Goal: Use online tool/utility: Utilize a website feature to perform a specific function

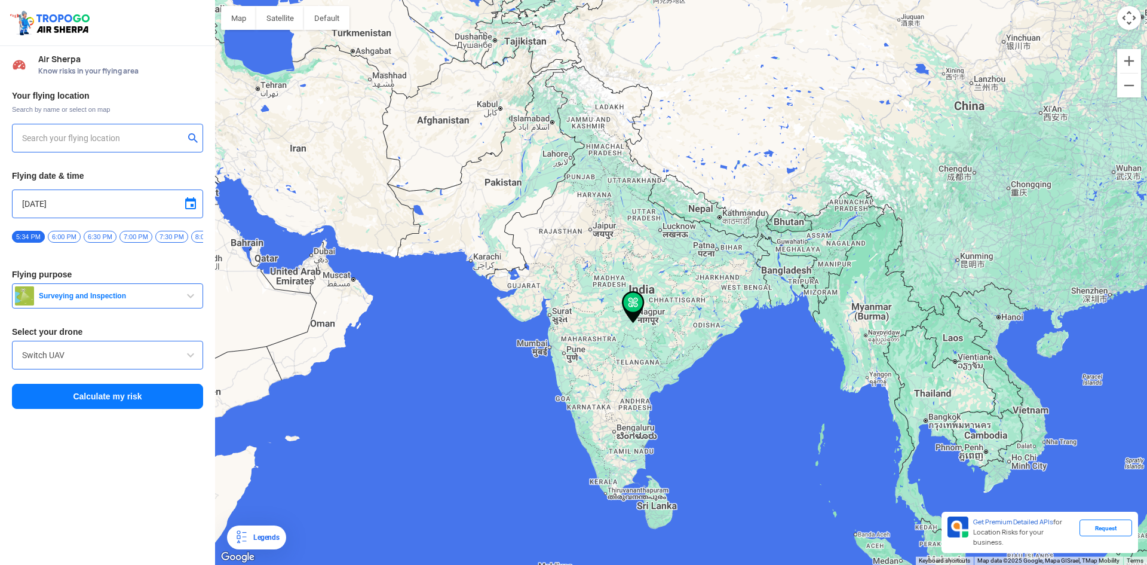
type input "[STREET_ADDRESS]"
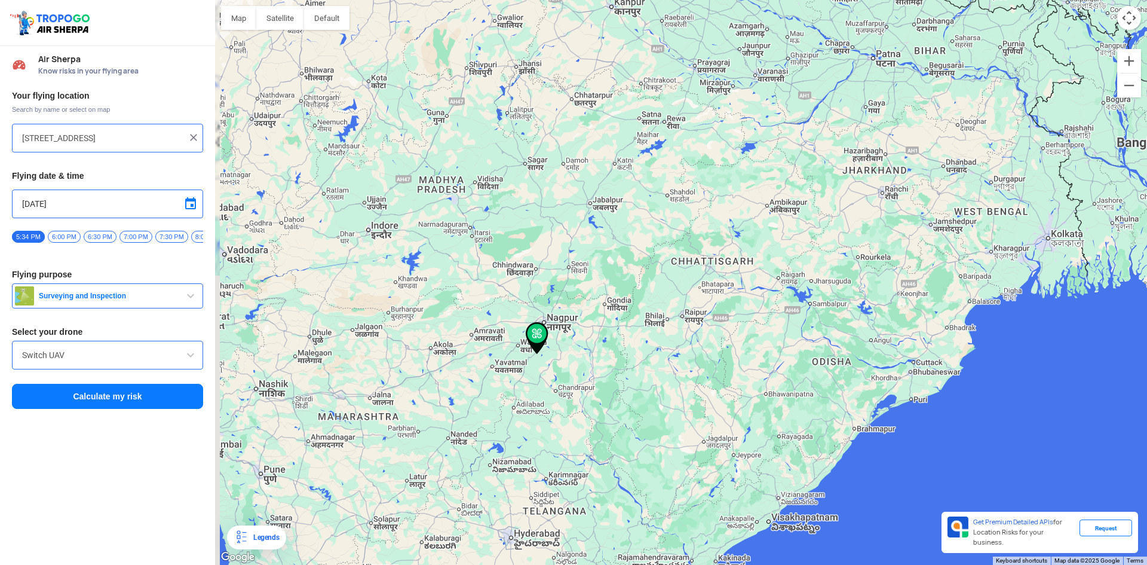
drag, startPoint x: 609, startPoint y: 362, endPoint x: 745, endPoint y: 141, distance: 259.4
click at [745, 141] on div "To navigate, press the arrow keys." at bounding box center [681, 282] width 932 height 565
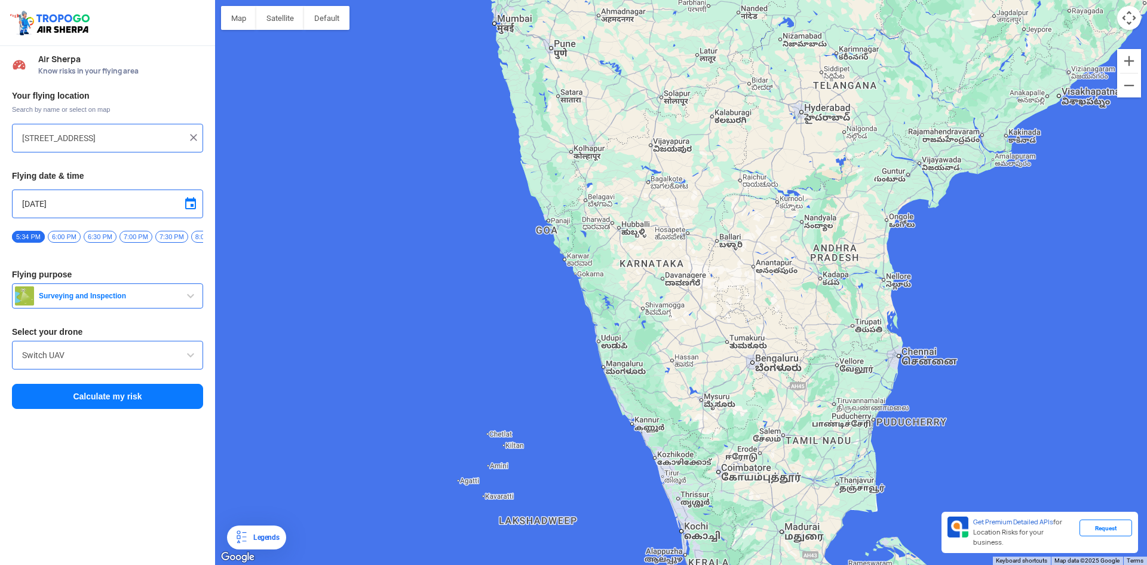
drag, startPoint x: 568, startPoint y: 321, endPoint x: 627, endPoint y: 298, distance: 63.0
click at [630, 298] on div "To navigate, press the arrow keys." at bounding box center [681, 282] width 932 height 565
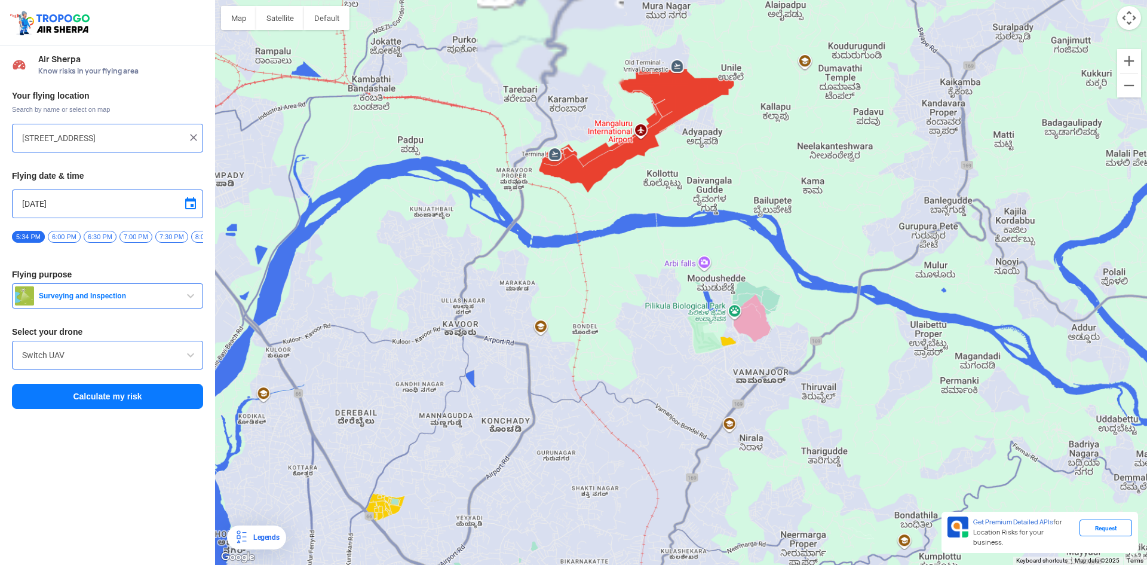
drag, startPoint x: 627, startPoint y: 323, endPoint x: 656, endPoint y: 569, distance: 247.3
click at [656, 555] on html "Location Risk Score Air Sherpa Know risks in your flying area Your flying locat…" at bounding box center [573, 282] width 1147 height 565
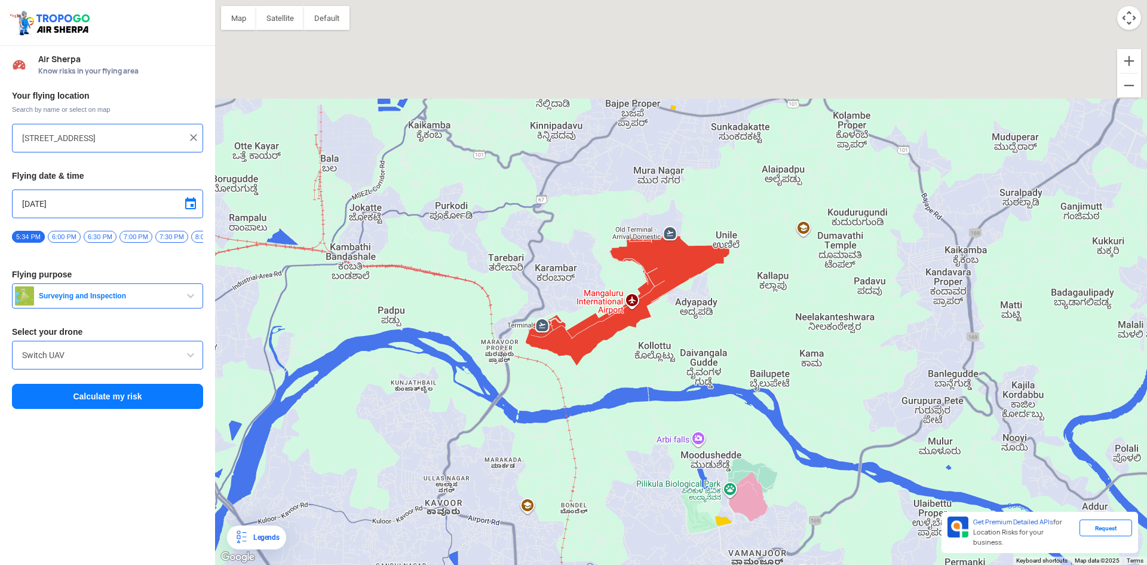
drag, startPoint x: 614, startPoint y: 257, endPoint x: 605, endPoint y: 415, distance: 158.6
click at [605, 415] on div "To navigate, press the arrow keys." at bounding box center [681, 282] width 932 height 565
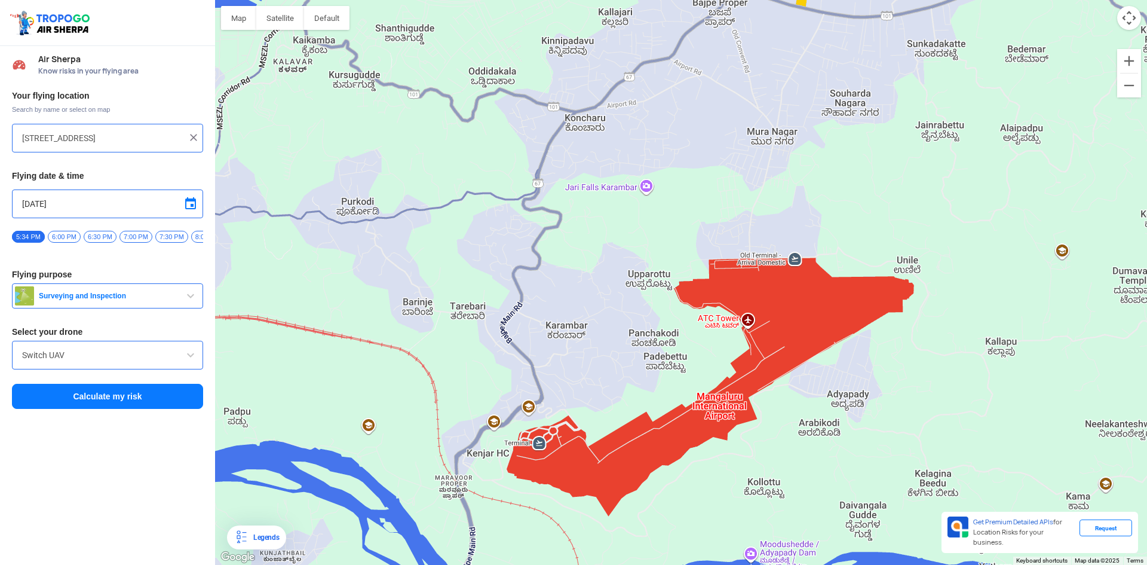
drag, startPoint x: 470, startPoint y: 413, endPoint x: 543, endPoint y: 485, distance: 102.7
click at [543, 485] on div "To navigate, press the arrow keys." at bounding box center [681, 282] width 932 height 565
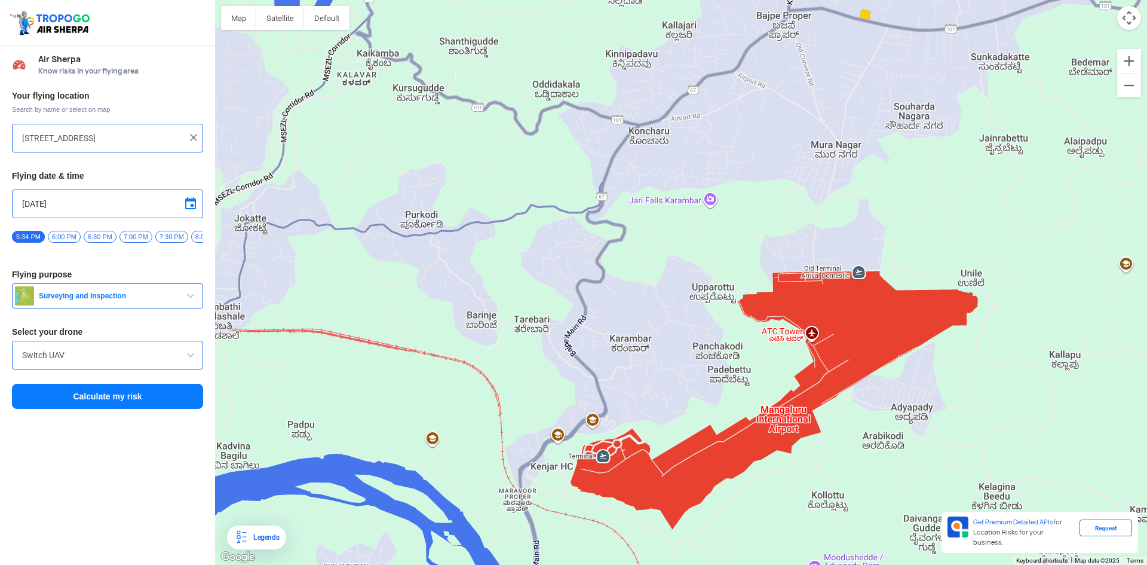
drag, startPoint x: 510, startPoint y: 379, endPoint x: 581, endPoint y: 394, distance: 72.5
click at [581, 394] on div "To navigate, press the arrow keys." at bounding box center [681, 282] width 932 height 565
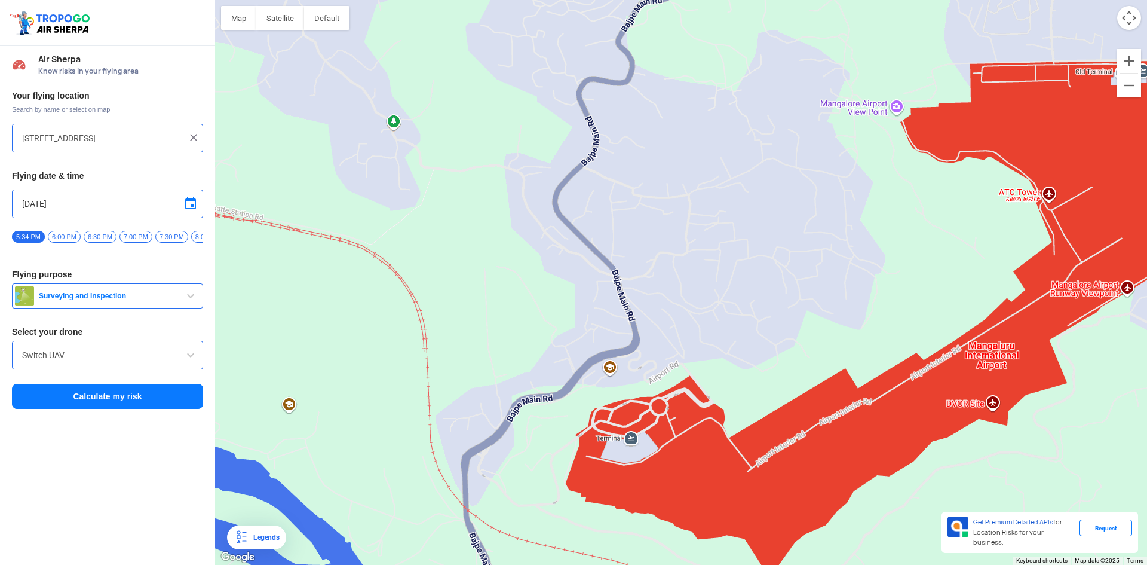
drag, startPoint x: 560, startPoint y: 405, endPoint x: 544, endPoint y: 309, distance: 97.4
click at [544, 309] on div "To navigate, press the arrow keys." at bounding box center [681, 282] width 932 height 565
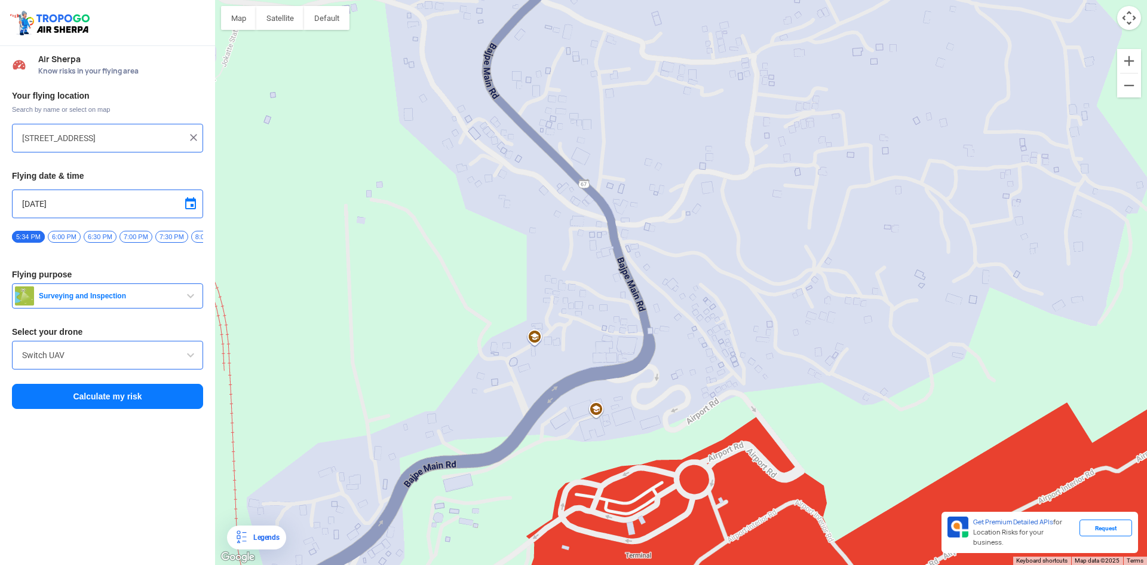
drag, startPoint x: 606, startPoint y: 388, endPoint x: 574, endPoint y: 478, distance: 95.3
click at [574, 478] on div "To navigate, press the arrow keys." at bounding box center [681, 282] width 932 height 565
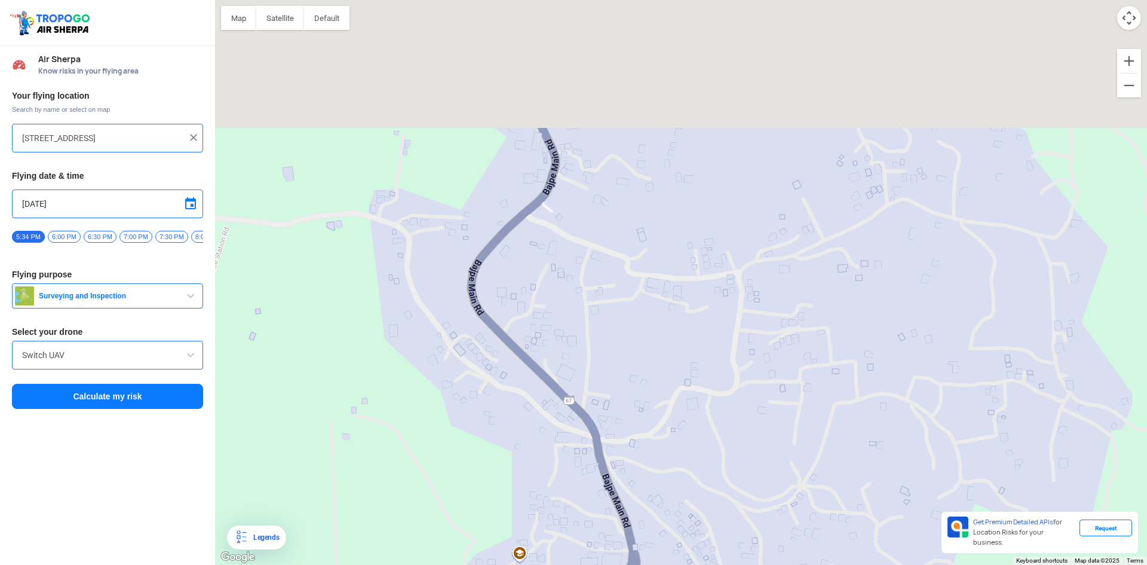
drag, startPoint x: 584, startPoint y: 268, endPoint x: 573, endPoint y: 450, distance: 182.0
click at [573, 453] on div "To navigate, press the arrow keys." at bounding box center [681, 282] width 932 height 565
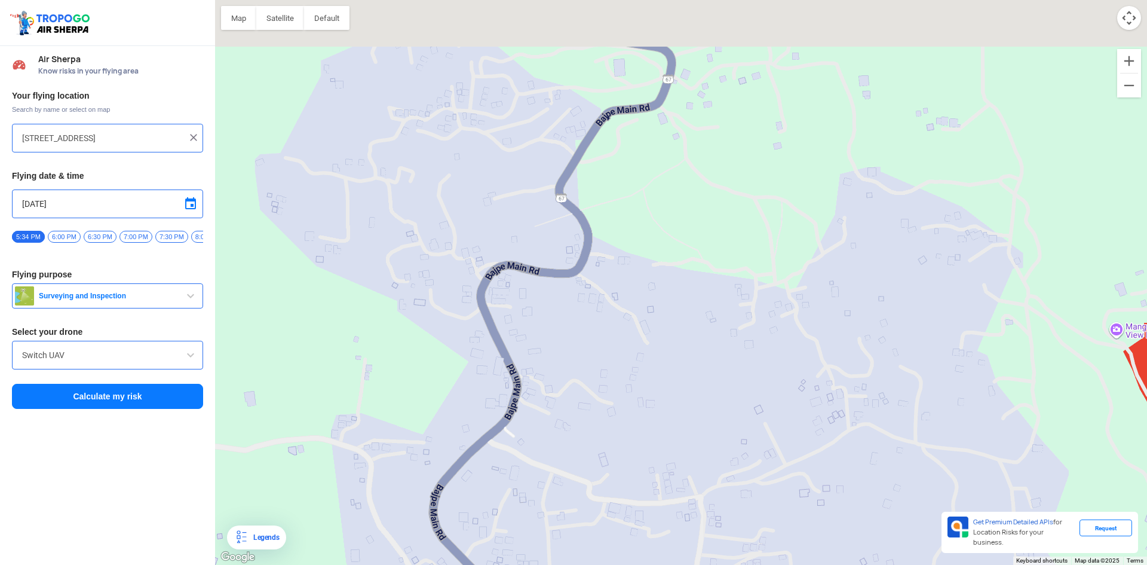
drag, startPoint x: 578, startPoint y: 281, endPoint x: 562, endPoint y: 382, distance: 102.3
click at [562, 382] on div "To navigate, press the arrow keys." at bounding box center [681, 282] width 932 height 565
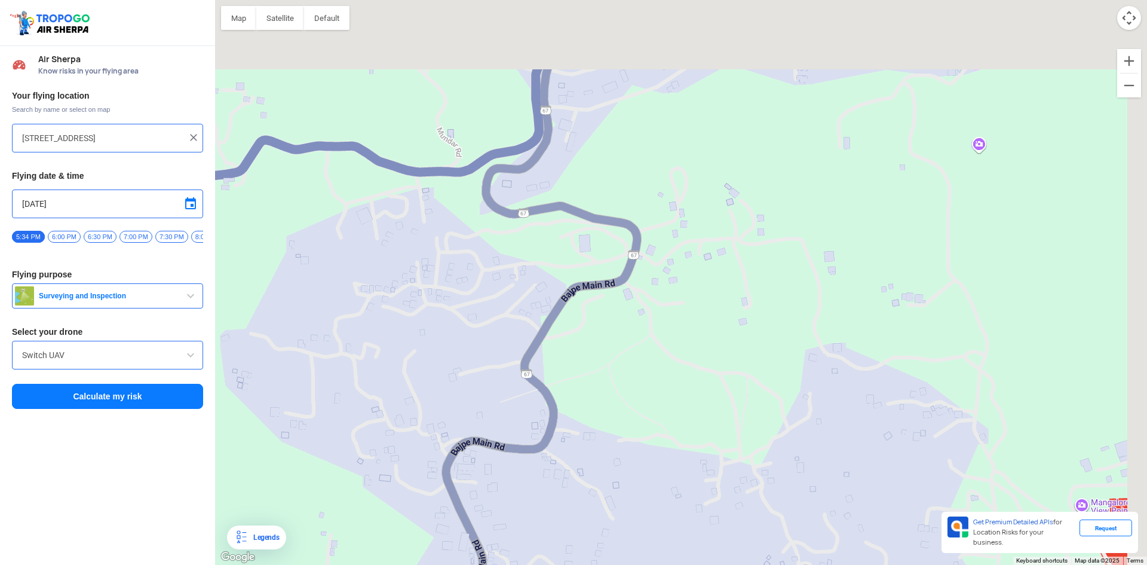
drag, startPoint x: 567, startPoint y: 344, endPoint x: 555, endPoint y: 402, distance: 59.2
click at [555, 402] on div "To navigate, press the arrow keys." at bounding box center [681, 282] width 932 height 565
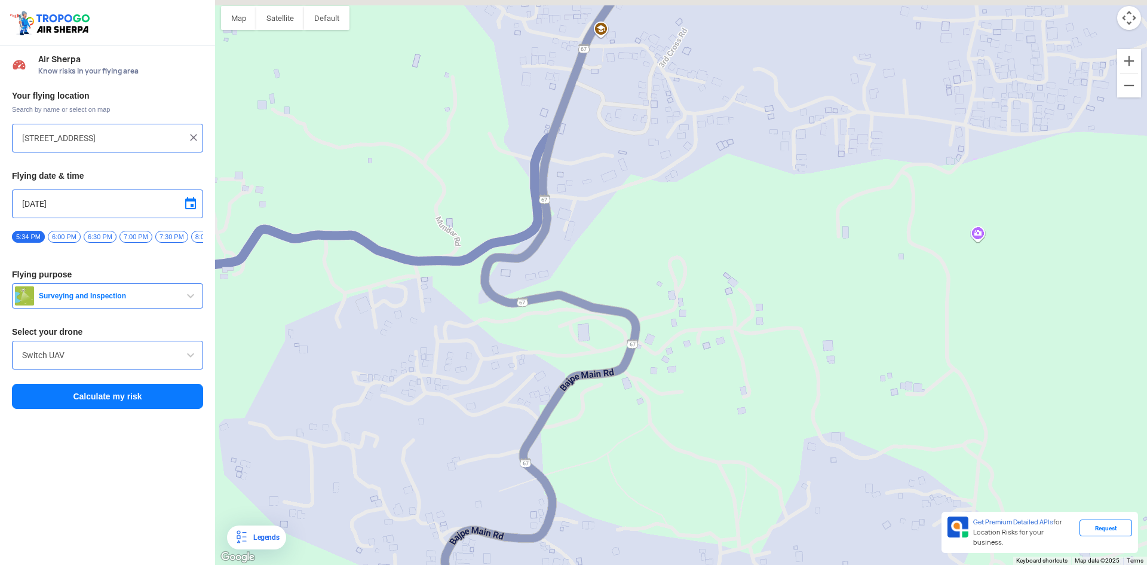
drag, startPoint x: 574, startPoint y: 276, endPoint x: 560, endPoint y: 465, distance: 189.3
click at [560, 465] on div "To navigate, press the arrow keys." at bounding box center [681, 282] width 932 height 565
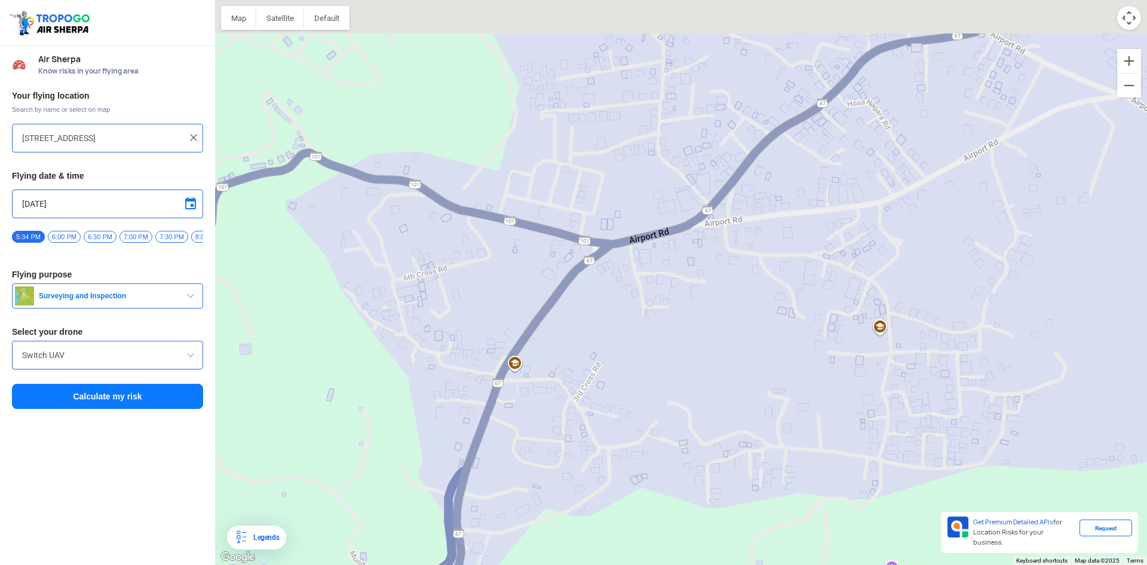
drag, startPoint x: 654, startPoint y: 232, endPoint x: 580, endPoint y: 466, distance: 245.5
click at [580, 466] on div "To navigate, press the arrow keys." at bounding box center [681, 282] width 932 height 565
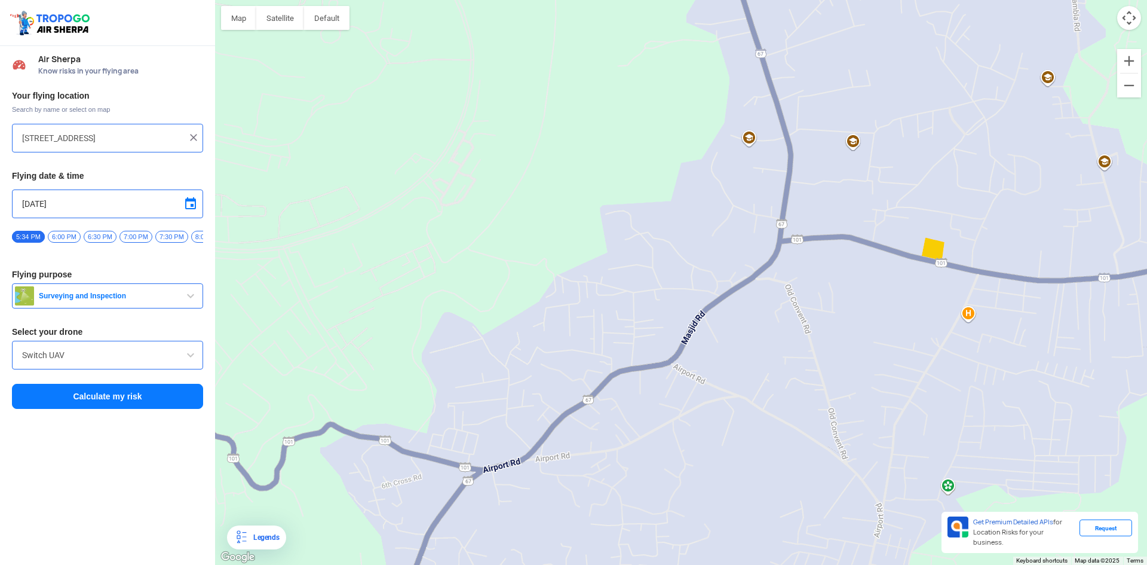
drag, startPoint x: 669, startPoint y: 310, endPoint x: 547, endPoint y: 457, distance: 191.3
click at [547, 457] on div "To navigate, press the arrow keys." at bounding box center [681, 282] width 932 height 565
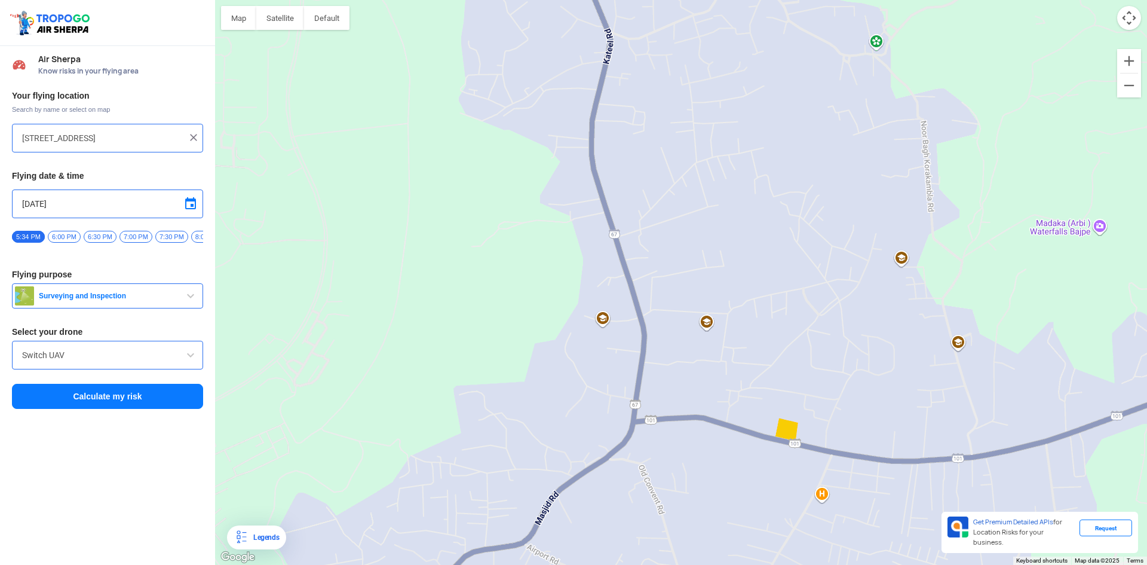
drag, startPoint x: 688, startPoint y: 309, endPoint x: 542, endPoint y: 495, distance: 237.0
click at [542, 495] on div "To navigate, press the arrow keys." at bounding box center [681, 282] width 932 height 565
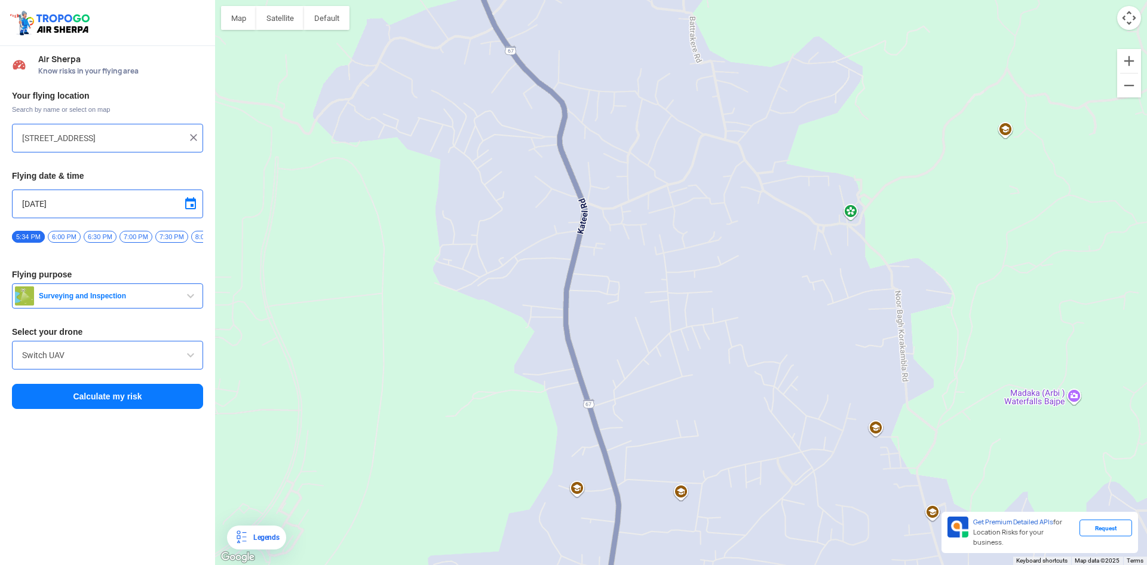
drag, startPoint x: 639, startPoint y: 330, endPoint x: 626, endPoint y: 430, distance: 100.0
click at [626, 430] on div "To navigate, press the arrow keys." at bounding box center [681, 282] width 932 height 565
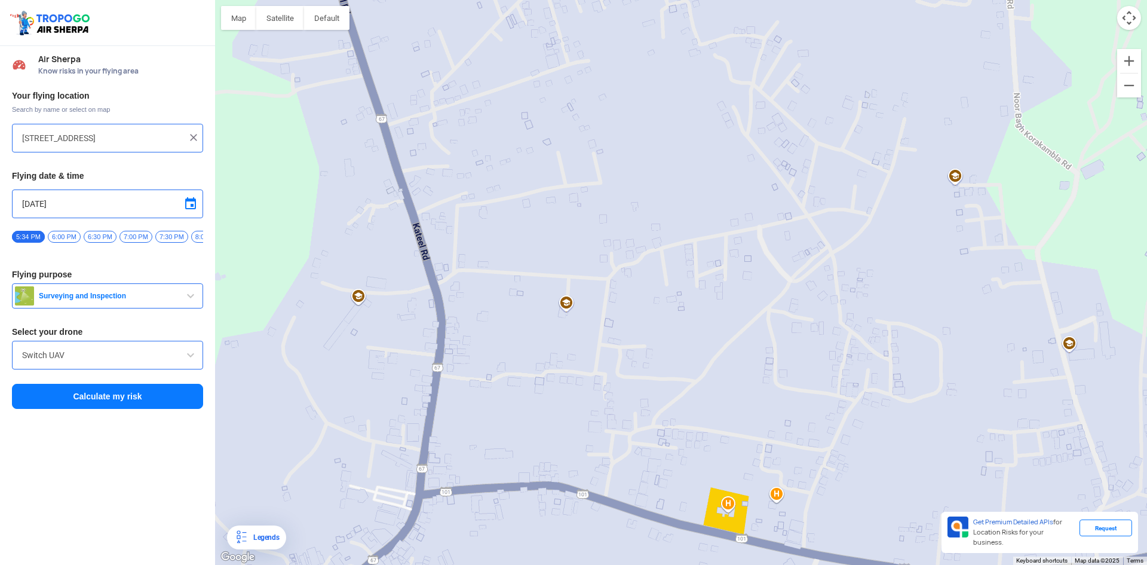
drag, startPoint x: 623, startPoint y: 442, endPoint x: 454, endPoint y: 174, distance: 317.1
click at [454, 174] on div "To navigate, press the arrow keys." at bounding box center [681, 282] width 932 height 565
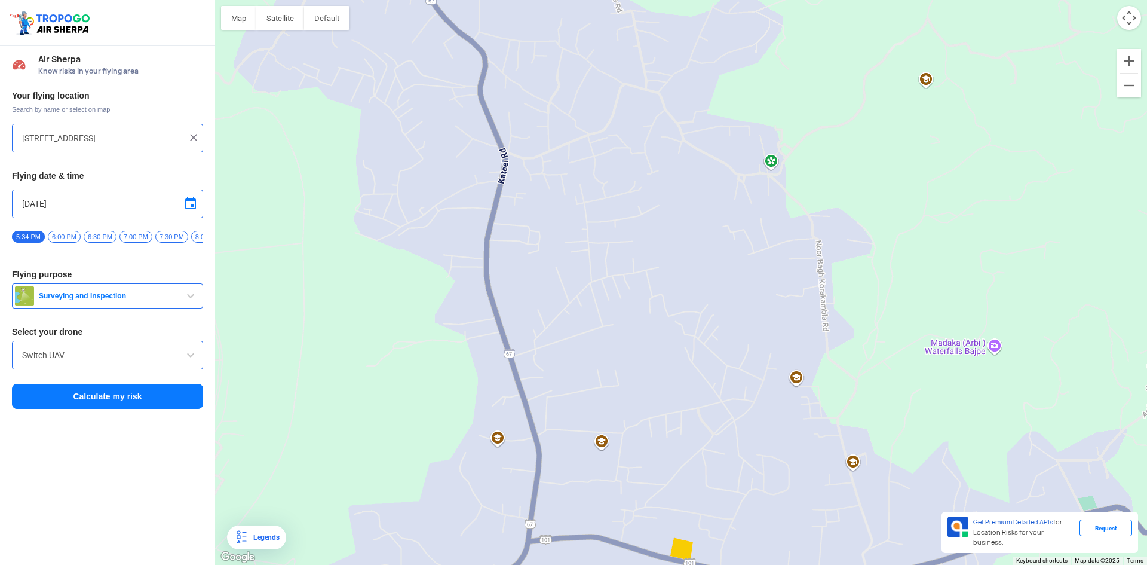
drag, startPoint x: 541, startPoint y: 226, endPoint x: 620, endPoint y: 413, distance: 203.0
click at [620, 413] on div "To navigate, press the arrow keys." at bounding box center [681, 282] width 932 height 565
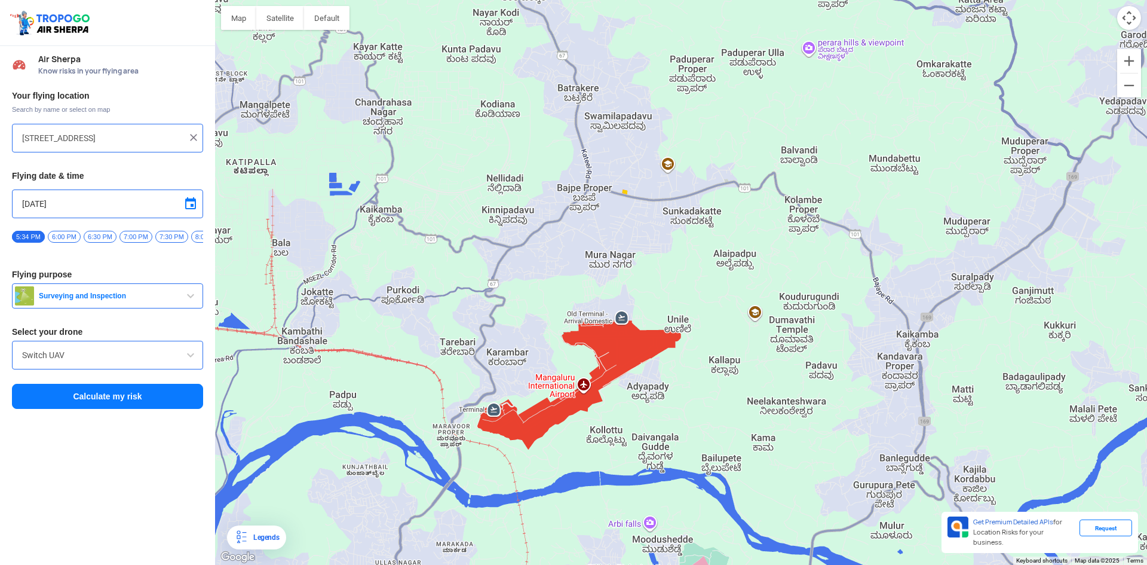
drag, startPoint x: 635, startPoint y: 338, endPoint x: 614, endPoint y: 174, distance: 165.7
click at [614, 174] on div "To navigate, press the arrow keys." at bounding box center [681, 282] width 932 height 565
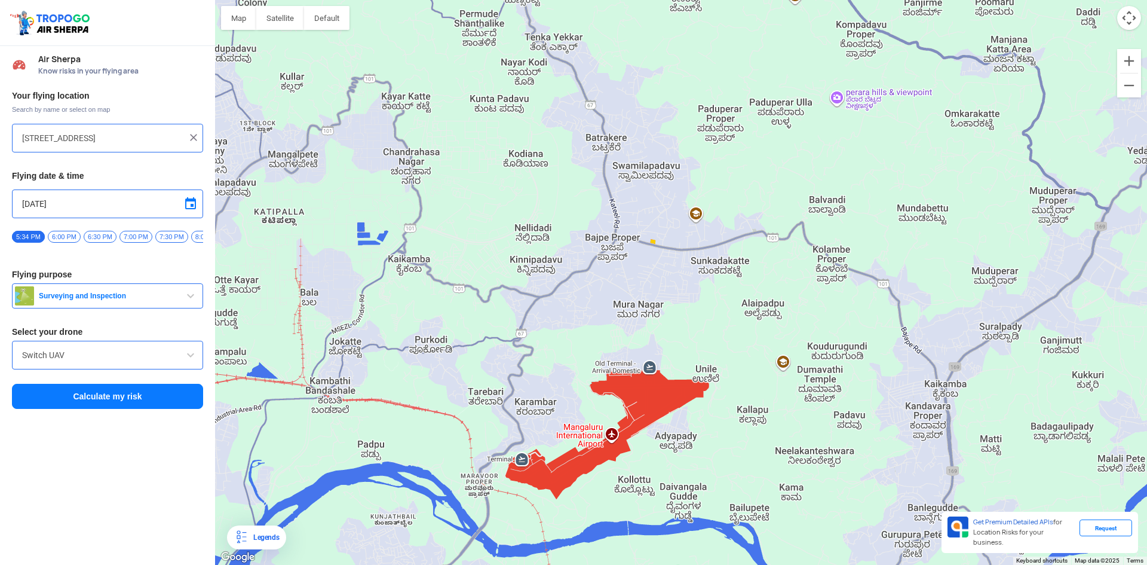
drag, startPoint x: 614, startPoint y: 174, endPoint x: 644, endPoint y: 223, distance: 57.4
click at [644, 223] on div "To navigate, press the arrow keys." at bounding box center [681, 282] width 932 height 565
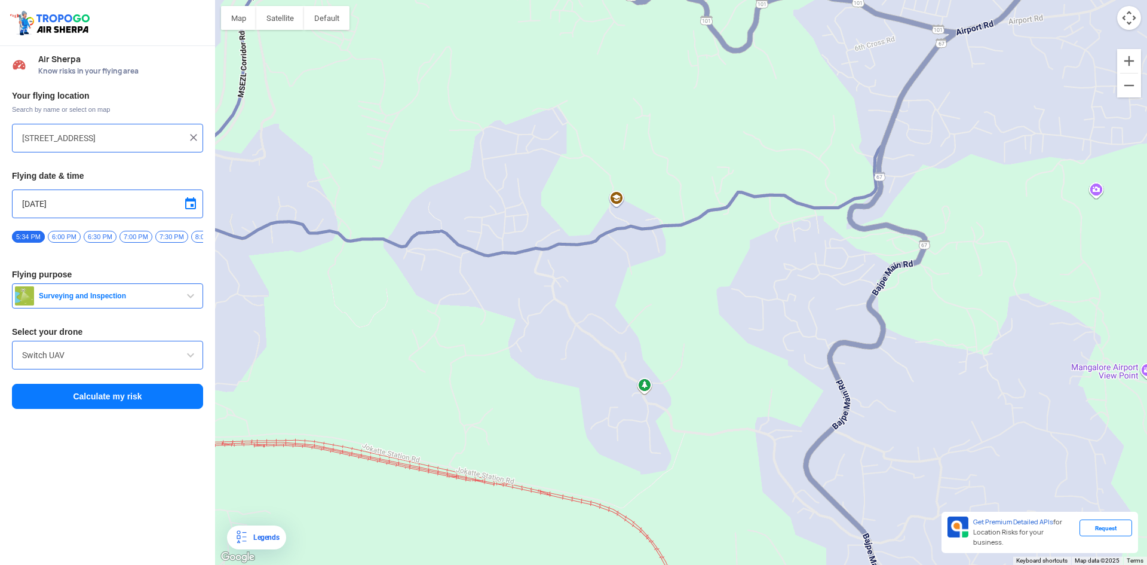
drag, startPoint x: 728, startPoint y: 421, endPoint x: 654, endPoint y: 423, distance: 74.1
click at [652, 430] on div "To navigate, press the arrow keys." at bounding box center [681, 282] width 932 height 565
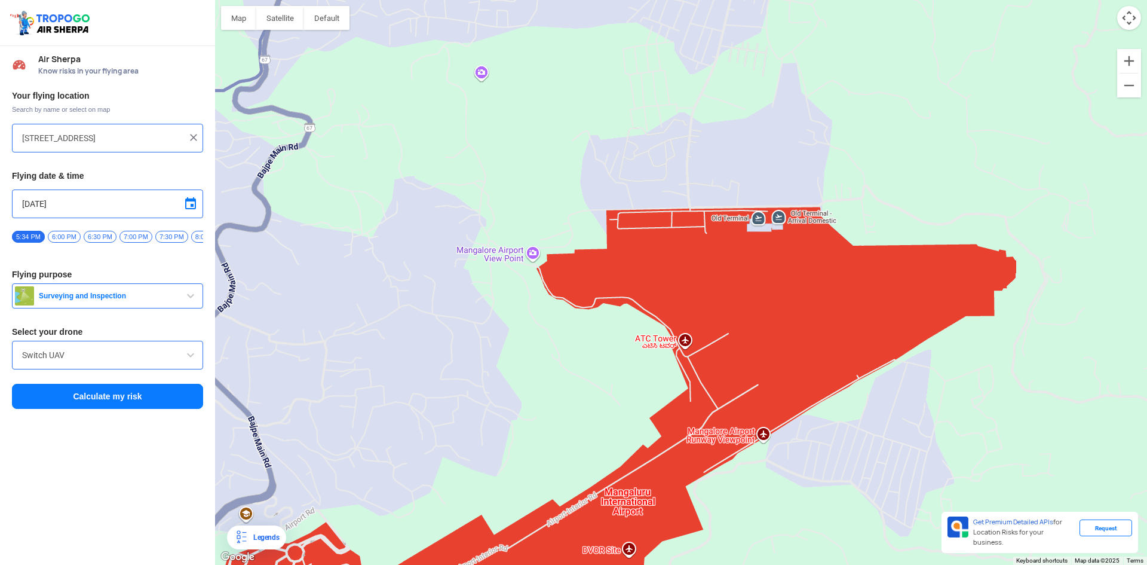
drag, startPoint x: 606, startPoint y: 400, endPoint x: 382, endPoint y: 261, distance: 263.3
click at [382, 261] on div "To navigate, press the arrow keys." at bounding box center [681, 282] width 932 height 565
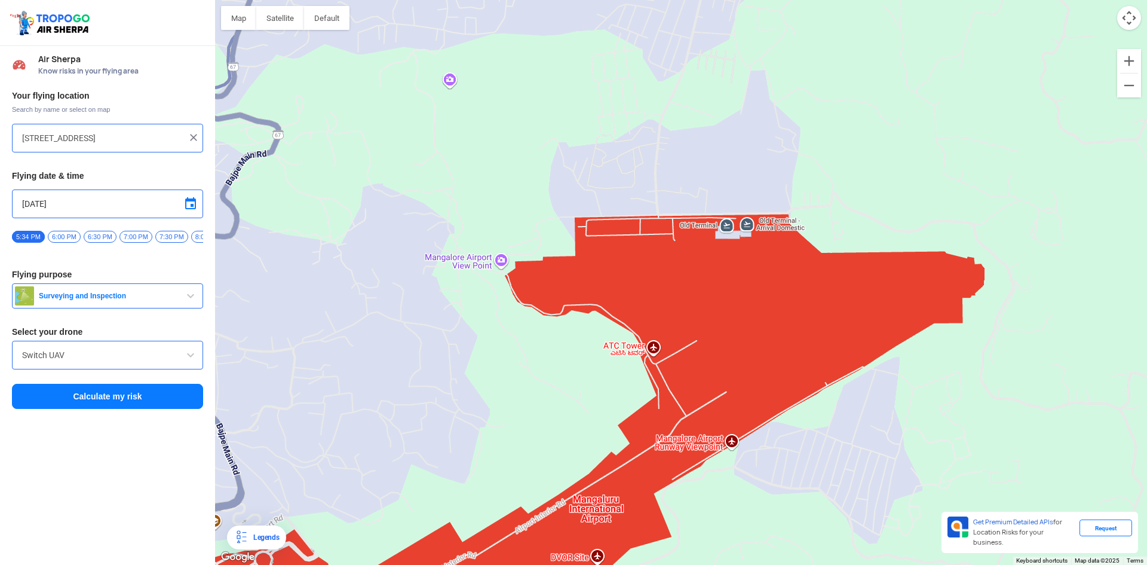
click at [155, 305] on button "Surveying and Inspection" at bounding box center [107, 295] width 191 height 25
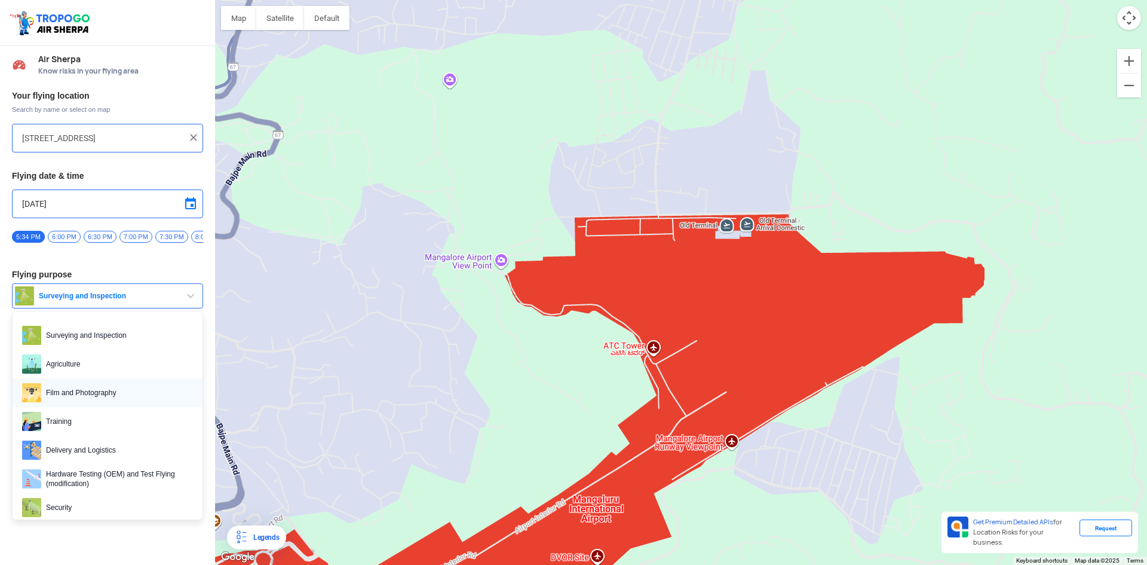
click at [124, 390] on span "Film and Photography" at bounding box center [117, 392] width 152 height 19
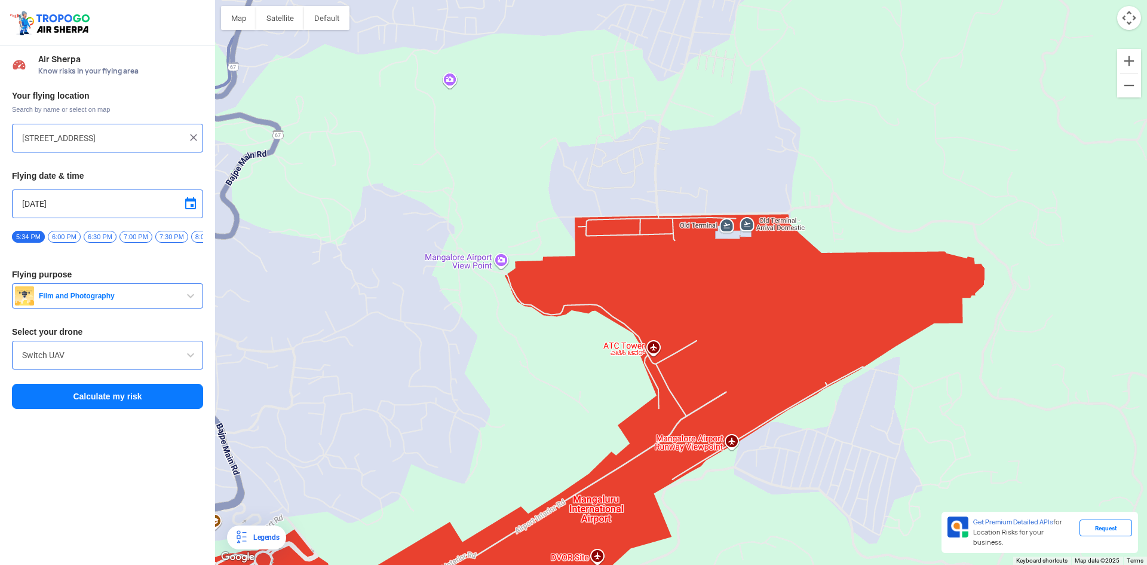
click at [136, 359] on input "Switch UAV" at bounding box center [107, 355] width 171 height 14
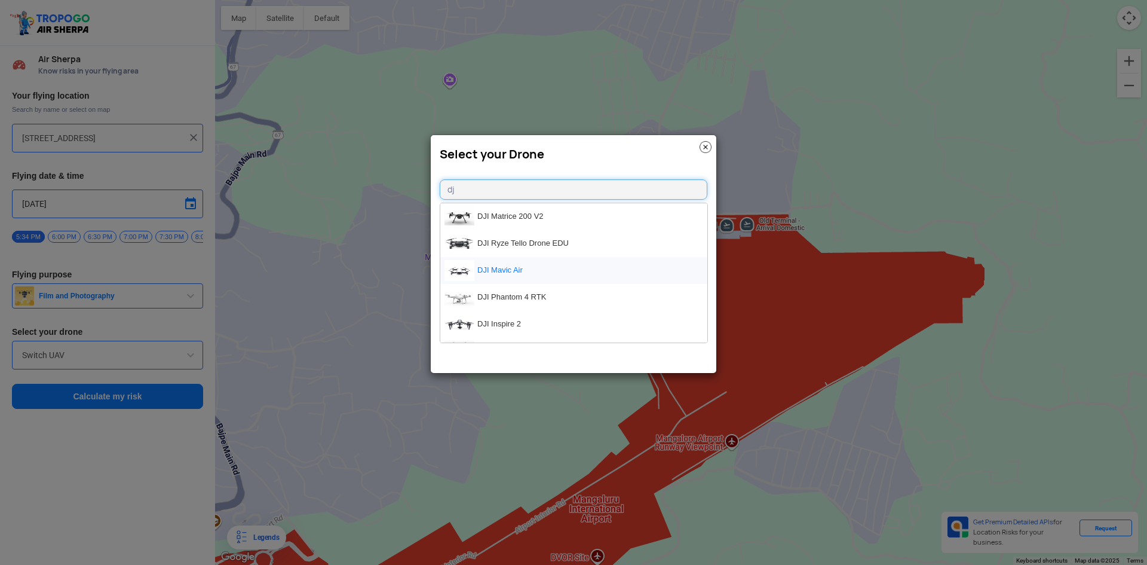
type input "dj"
click at [521, 270] on li "DJI Mavic Air" at bounding box center [573, 270] width 267 height 27
type input "DJI Mavic Air"
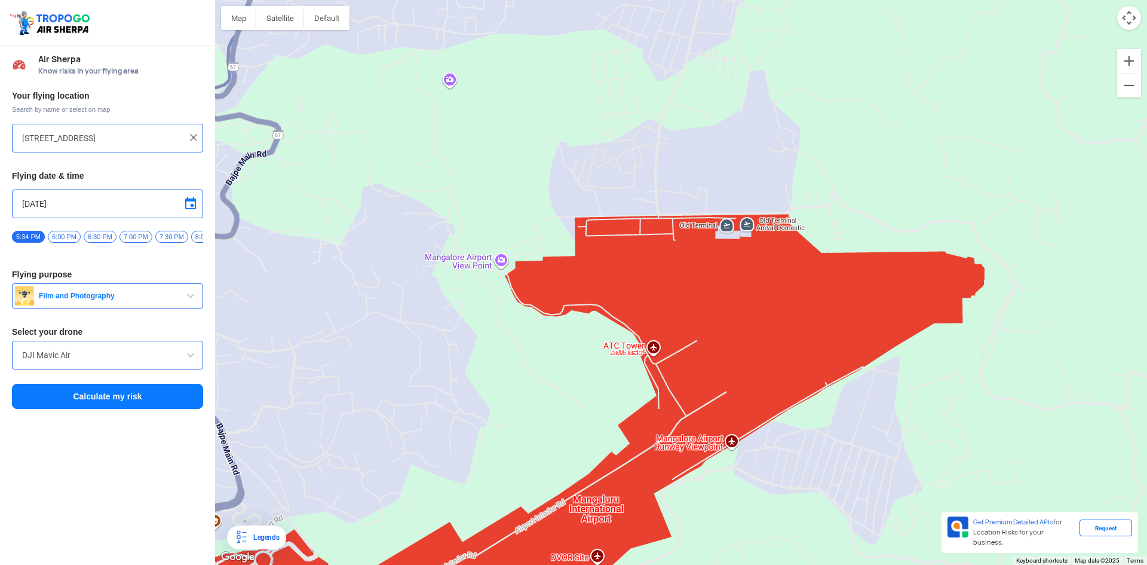
click at [130, 404] on button "Calculate my risk" at bounding box center [107, 396] width 191 height 25
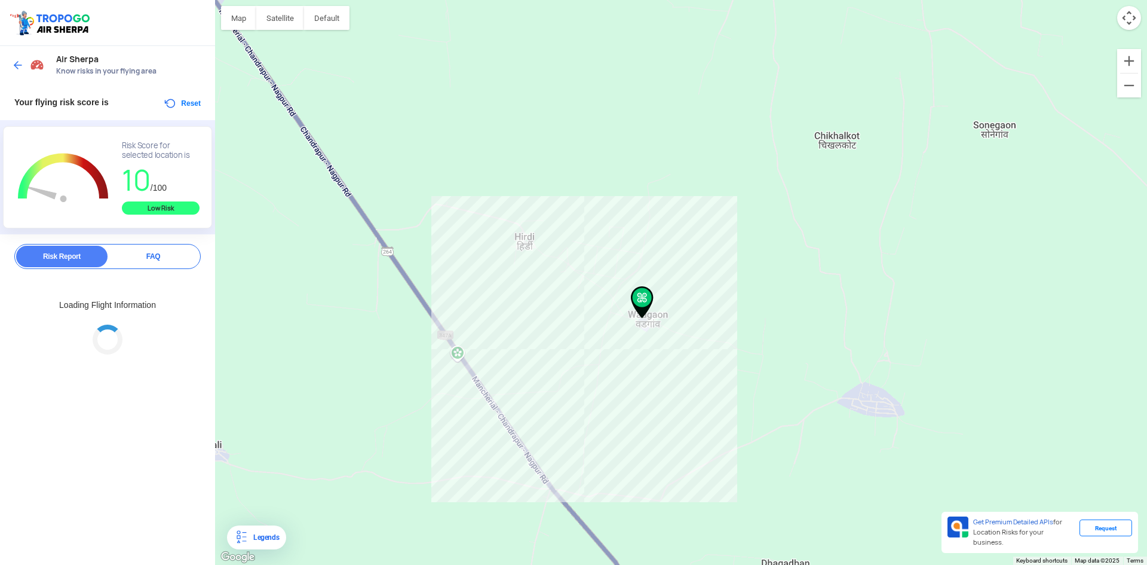
drag, startPoint x: 727, startPoint y: 404, endPoint x: 601, endPoint y: 252, distance: 197.3
click at [601, 252] on div "To navigate, press the arrow keys." at bounding box center [681, 282] width 932 height 565
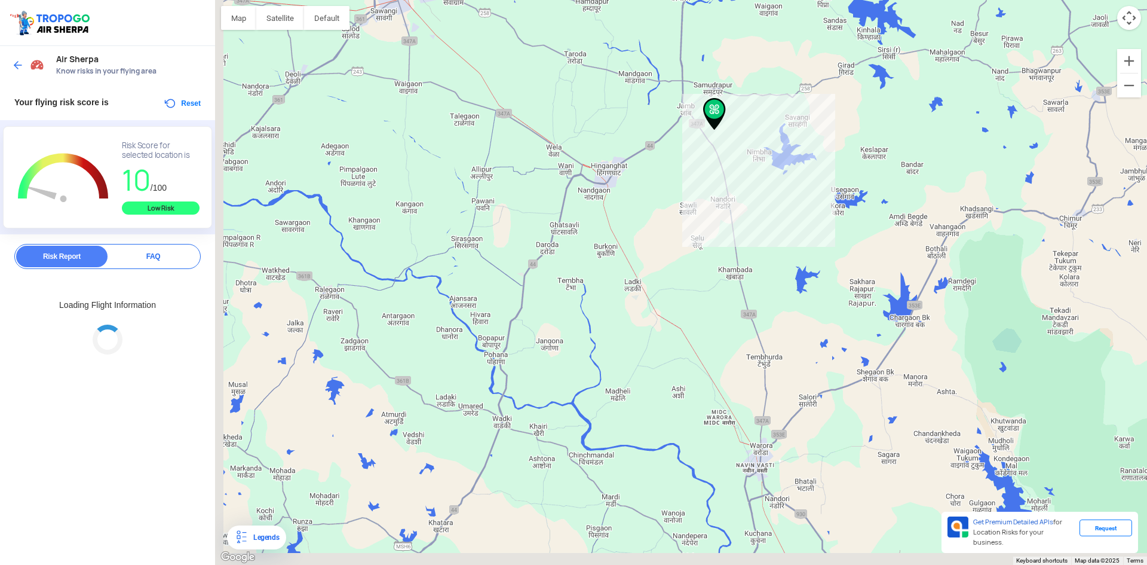
drag, startPoint x: 576, startPoint y: 418, endPoint x: 670, endPoint y: 333, distance: 126.5
click at [729, 149] on div "To navigate, press the arrow keys." at bounding box center [681, 282] width 932 height 565
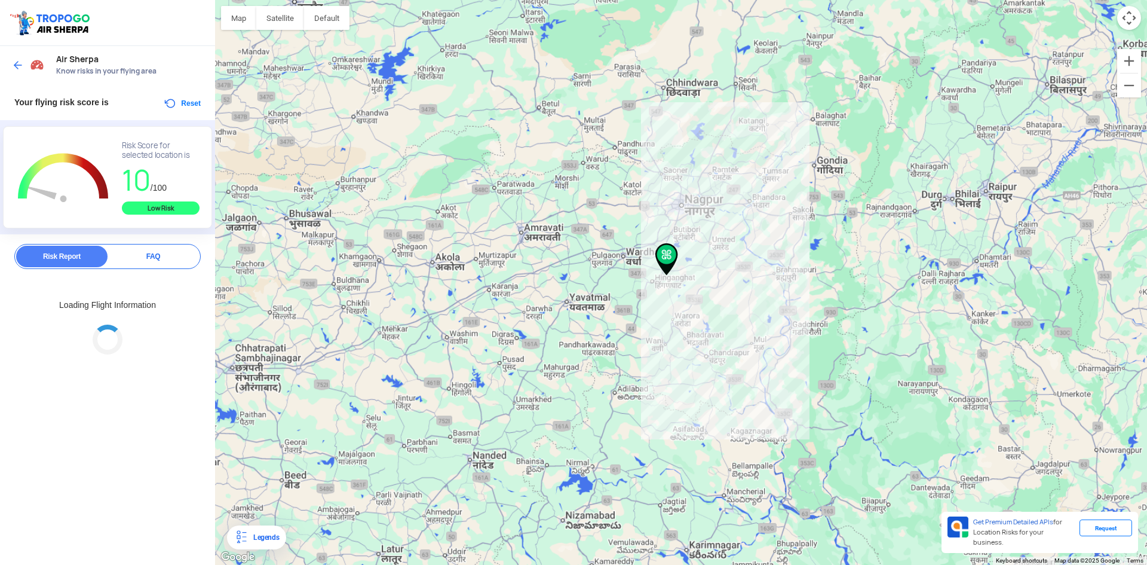
drag, startPoint x: 578, startPoint y: 237, endPoint x: 581, endPoint y: 172, distance: 64.6
click at [581, 174] on div "To navigate, press the arrow keys." at bounding box center [681, 282] width 932 height 565
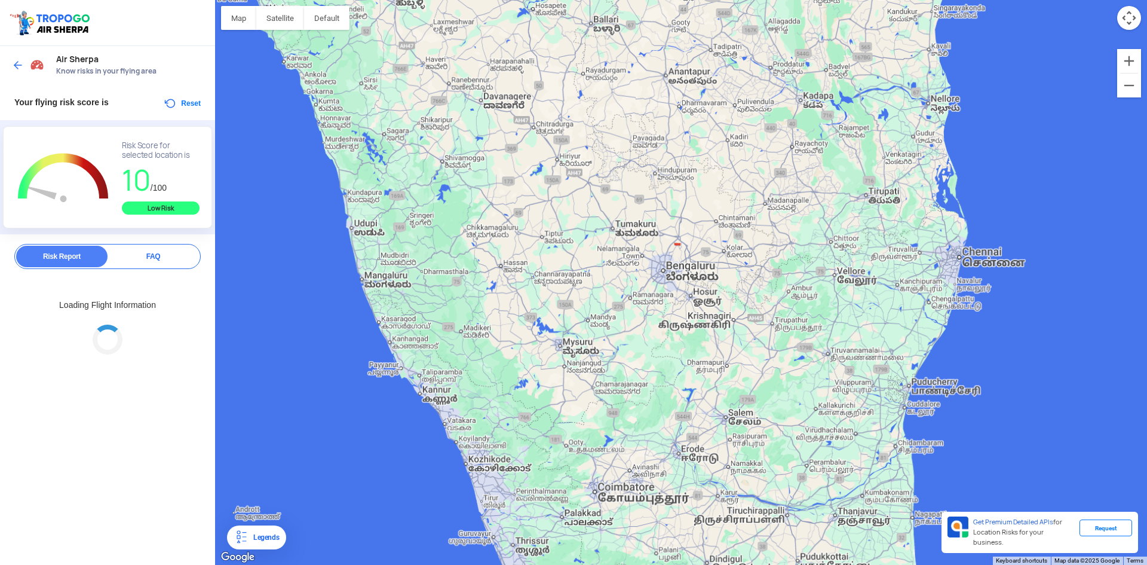
click at [593, 282] on div "To navigate, press the arrow keys." at bounding box center [681, 282] width 932 height 565
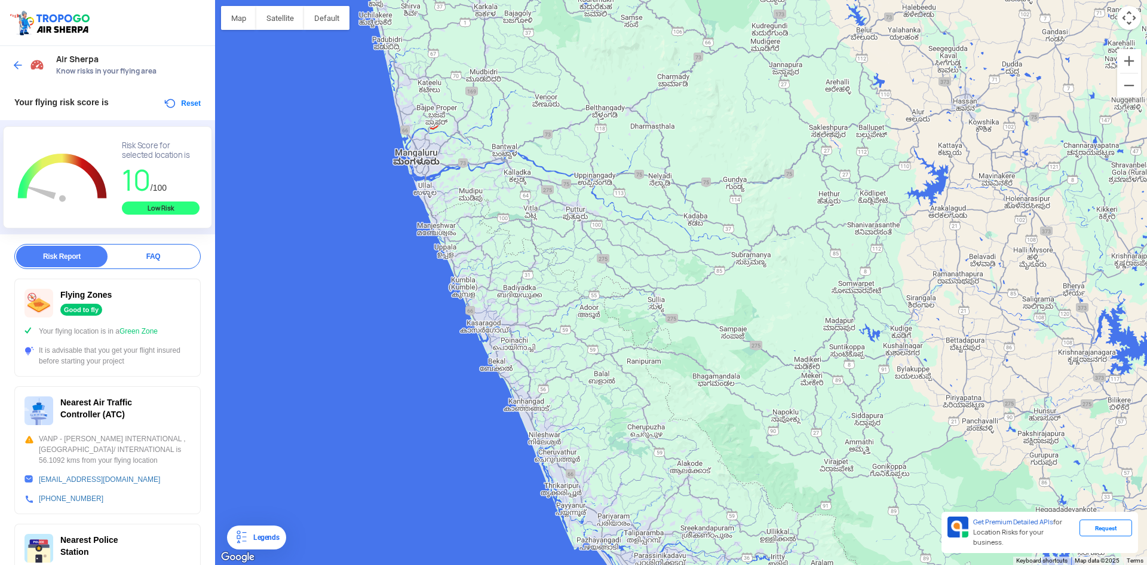
drag, startPoint x: 532, startPoint y: 235, endPoint x: 725, endPoint y: 523, distance: 347.2
click at [731, 555] on div "To navigate, press the arrow keys." at bounding box center [681, 282] width 932 height 565
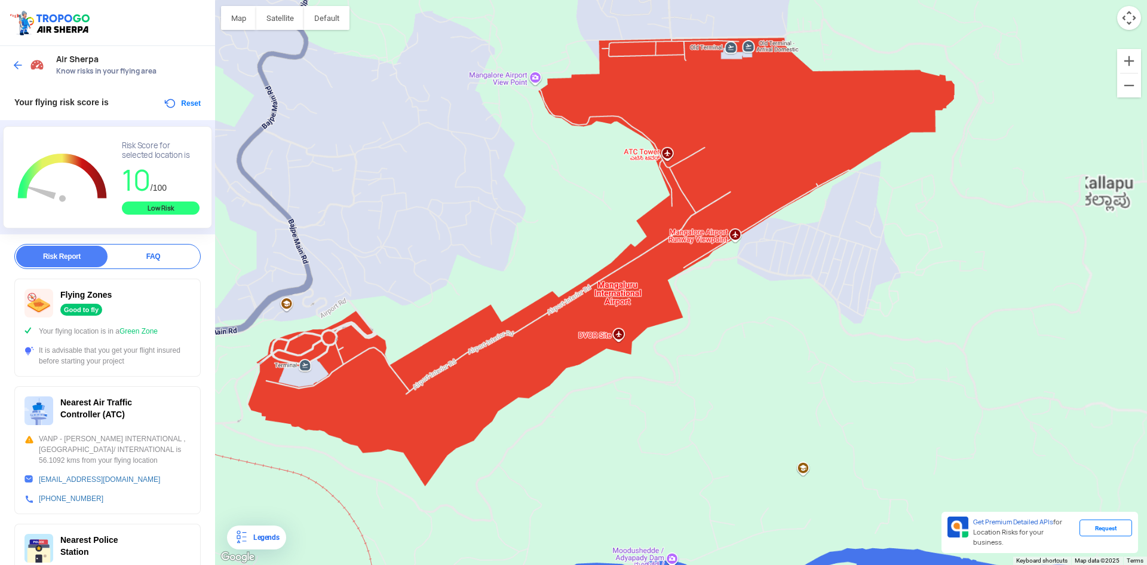
click at [651, 37] on div "To navigate, press the arrow keys." at bounding box center [681, 282] width 932 height 565
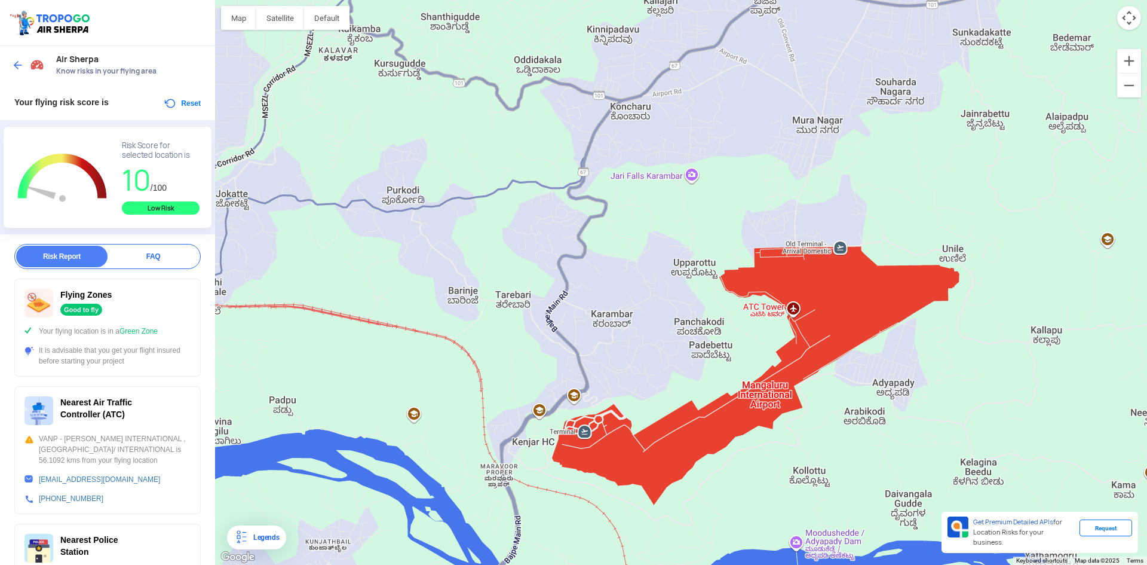
drag, startPoint x: 625, startPoint y: 76, endPoint x: 839, endPoint y: 435, distance: 418.0
click at [839, 435] on div "To navigate, press the arrow keys." at bounding box center [681, 282] width 932 height 565
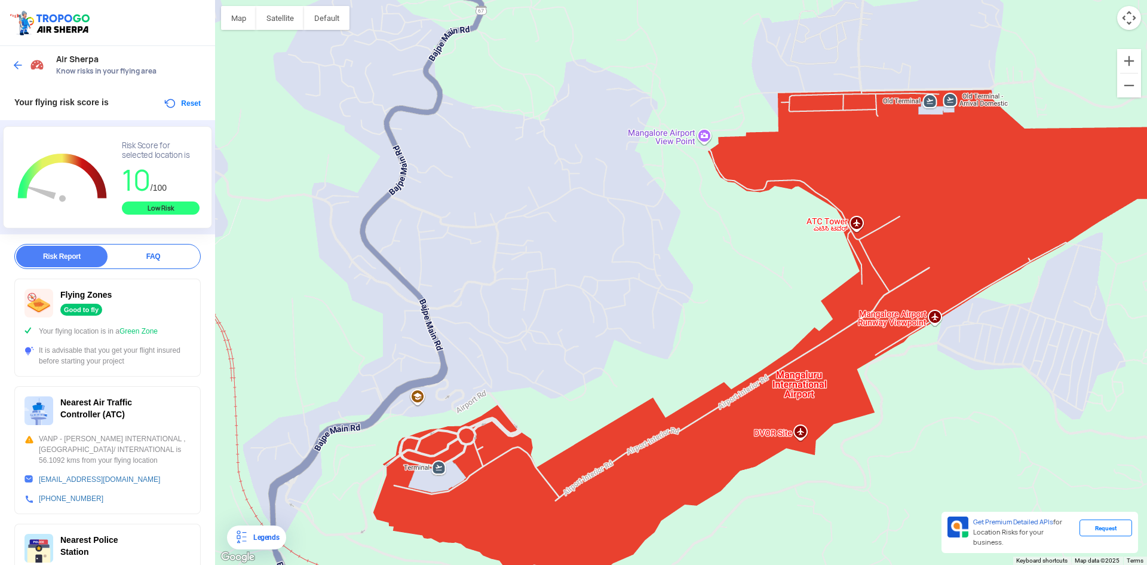
drag, startPoint x: 685, startPoint y: 392, endPoint x: 732, endPoint y: 384, distance: 47.9
click at [732, 384] on div "To navigate, press the arrow keys." at bounding box center [681, 282] width 932 height 565
